Goal: Transaction & Acquisition: Obtain resource

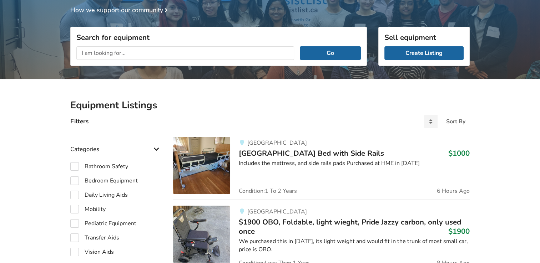
scroll to position [36, 0]
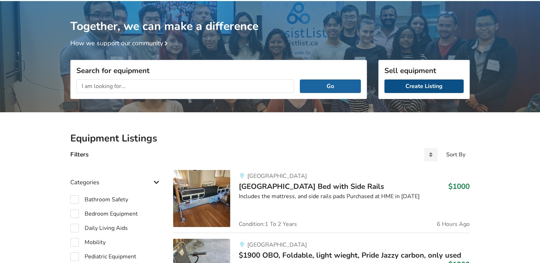
click at [401, 86] on link "Create Listing" at bounding box center [423, 87] width 79 height 14
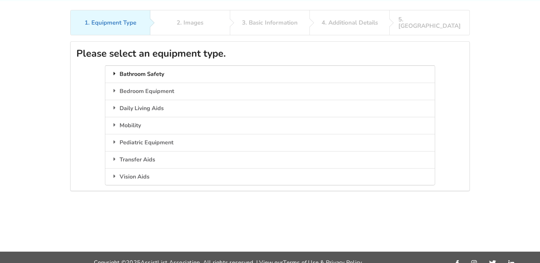
click at [131, 68] on div "Bathroom Safety" at bounding box center [269, 74] width 329 height 17
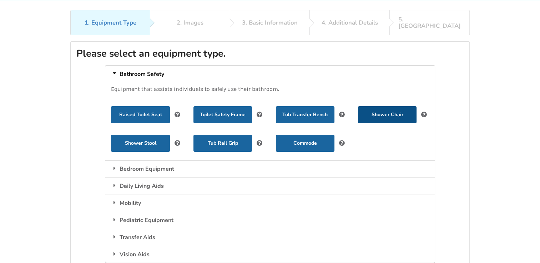
click at [388, 108] on button "Shower Chair" at bounding box center [387, 114] width 59 height 17
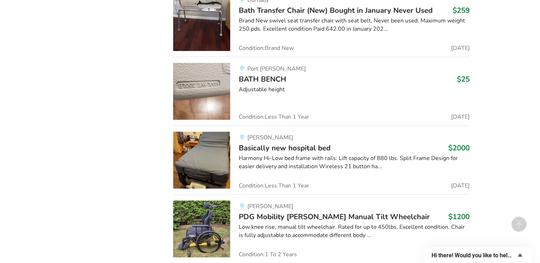
scroll to position [6284, 0]
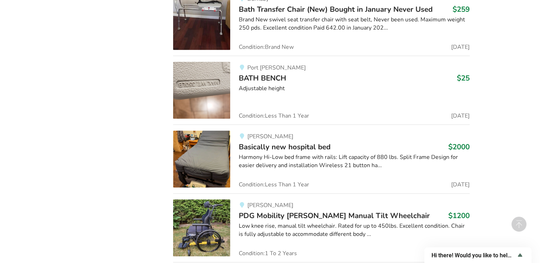
click at [221, 71] on img at bounding box center [201, 90] width 57 height 57
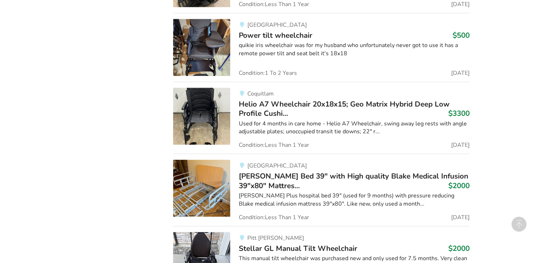
scroll to position [6284, 0]
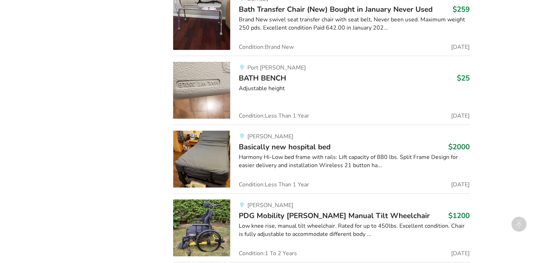
click at [237, 200] on div "[PERSON_NAME] PDG Mobility [PERSON_NAME] Manual Tilt Wheelchair $1200 Low knee …" at bounding box center [350, 228] width 240 height 57
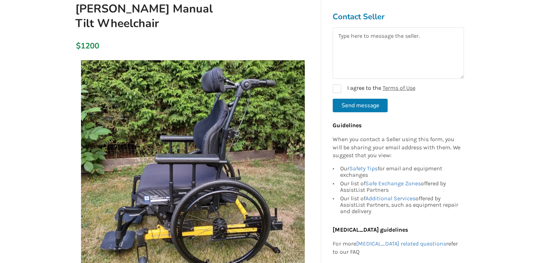
scroll to position [100, 0]
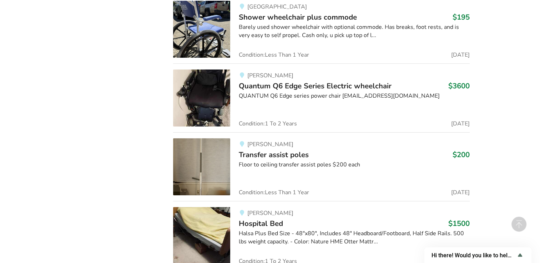
scroll to position [8226, 0]
